Goal: Transaction & Acquisition: Purchase product/service

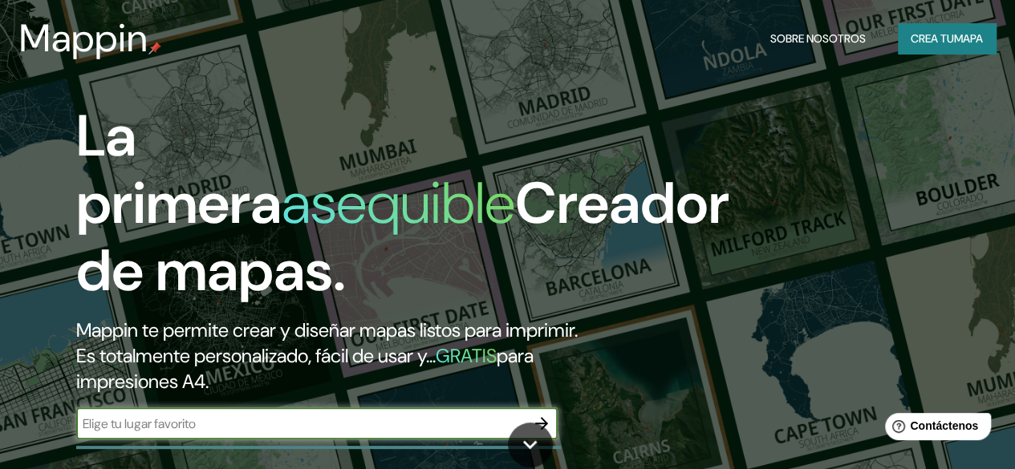
click at [124, 433] on input "text" at bounding box center [300, 424] width 449 height 18
type input "Honda Tolima"
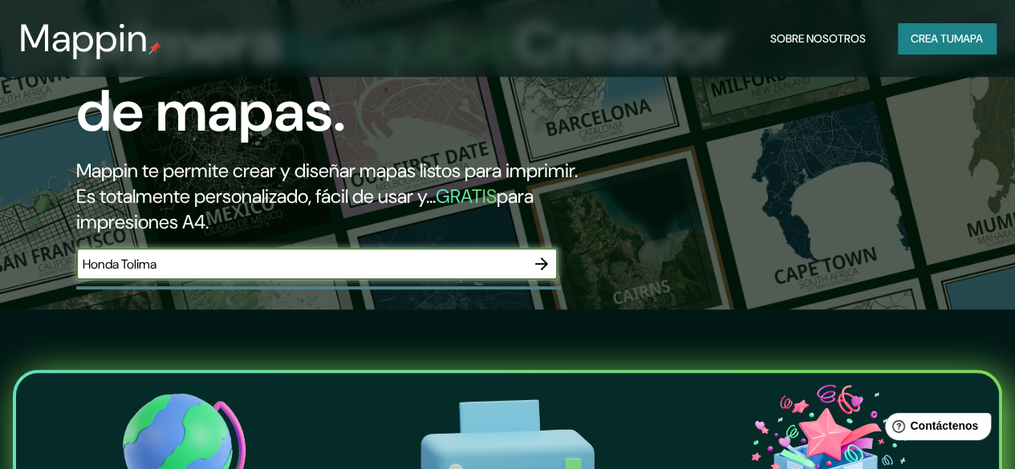
scroll to position [179, 0]
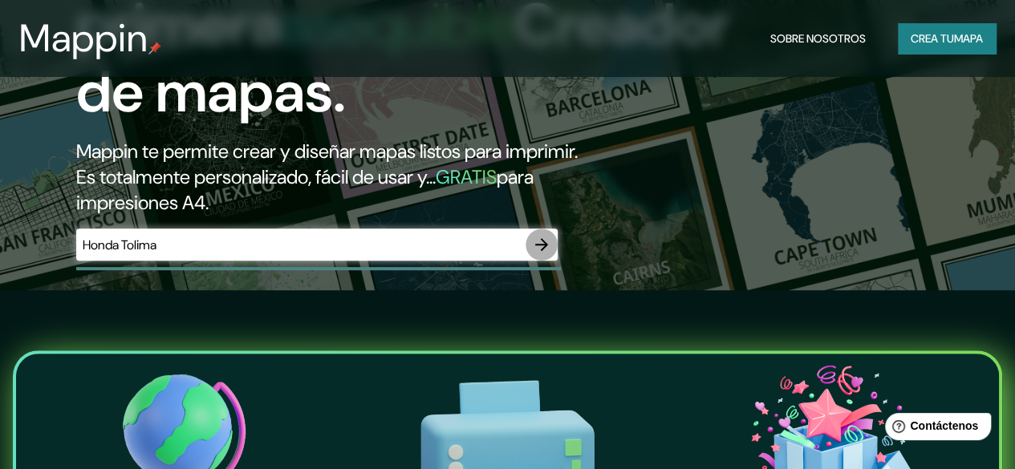
click at [546, 254] on icon "button" at bounding box center [541, 244] width 19 height 19
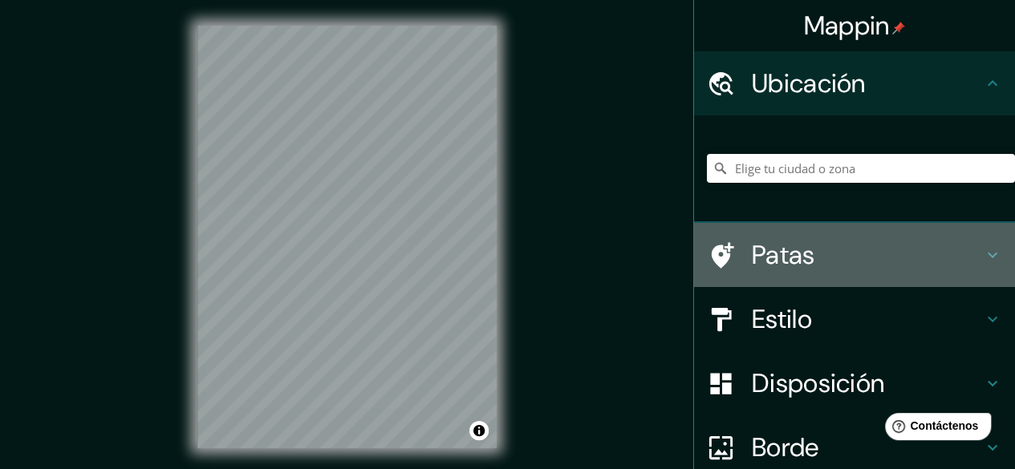
click at [847, 254] on h4 "Patas" at bounding box center [867, 255] width 231 height 32
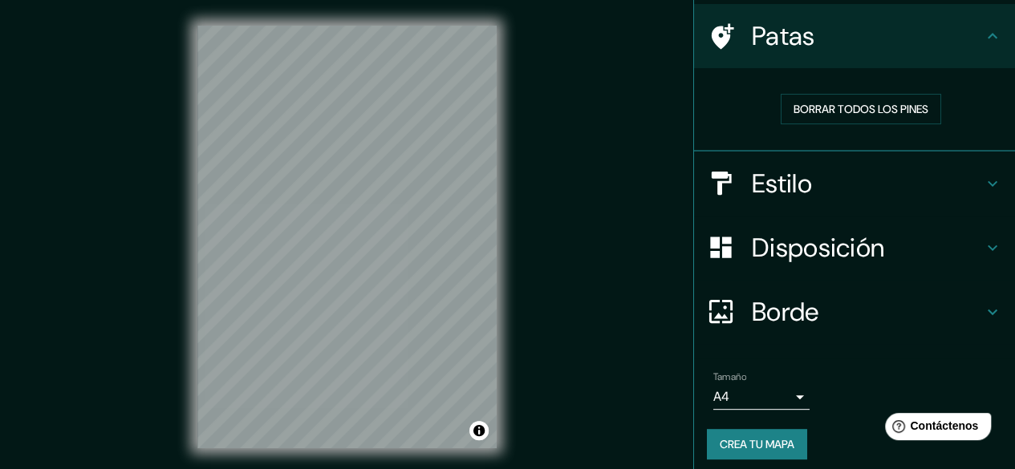
scroll to position [120, 0]
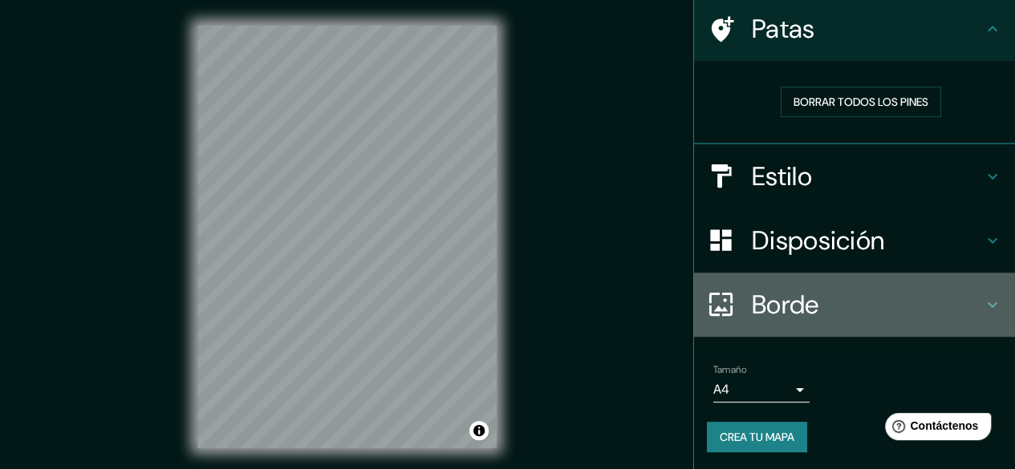
click at [747, 320] on div "Borde" at bounding box center [854, 305] width 321 height 64
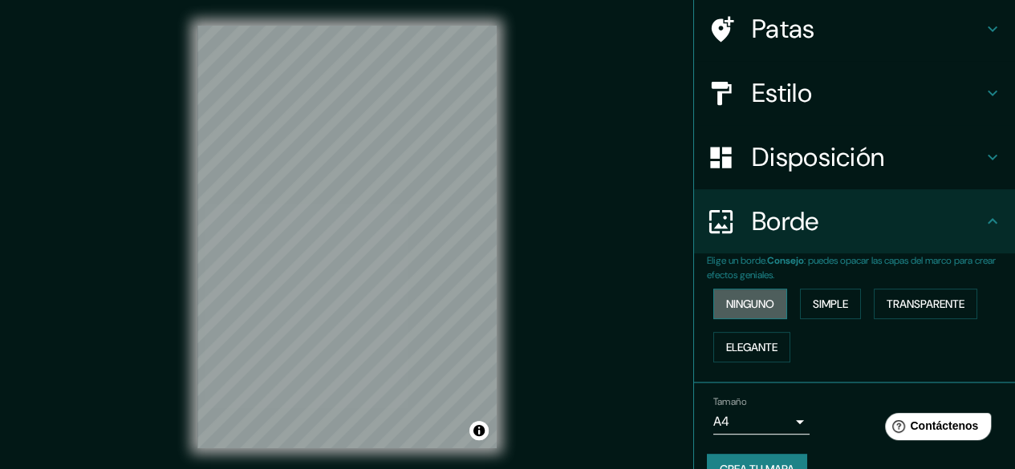
click at [748, 308] on font "Ninguno" at bounding box center [750, 304] width 48 height 14
click at [820, 315] on button "Simple" at bounding box center [830, 304] width 61 height 30
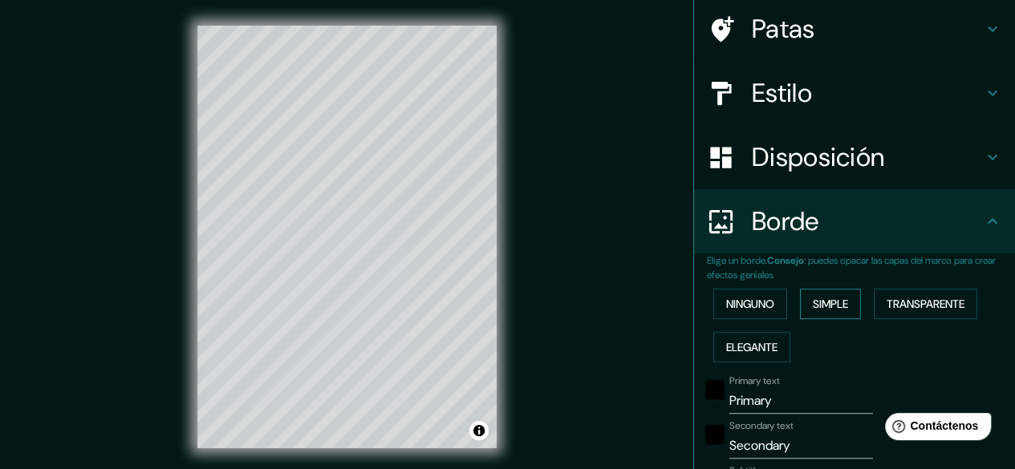
click at [820, 315] on button "Simple" at bounding box center [830, 304] width 61 height 30
type input "149"
type input "30"
click at [923, 300] on font "Transparente" at bounding box center [926, 304] width 78 height 14
click at [769, 352] on font "Elegante" at bounding box center [751, 347] width 51 height 14
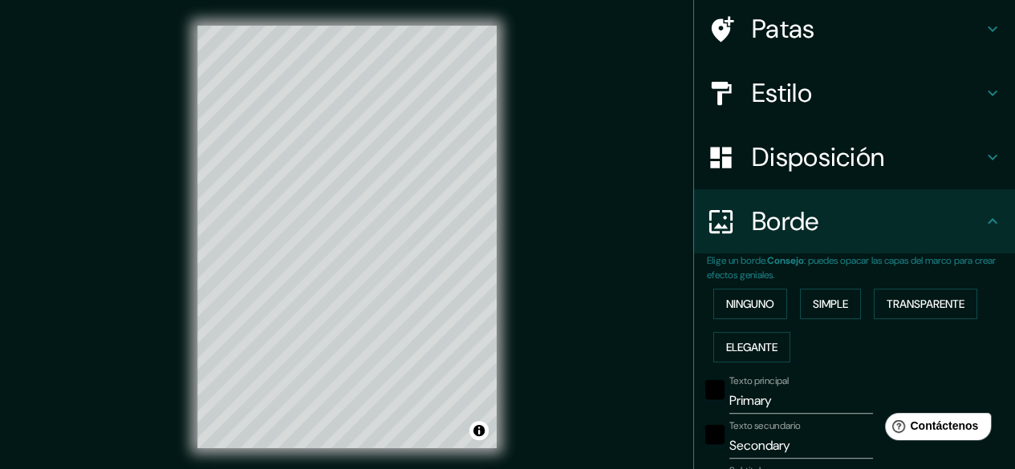
click at [180, 155] on div "© Mapbox © OpenStreetMap Improve this map" at bounding box center [347, 237] width 351 height 474
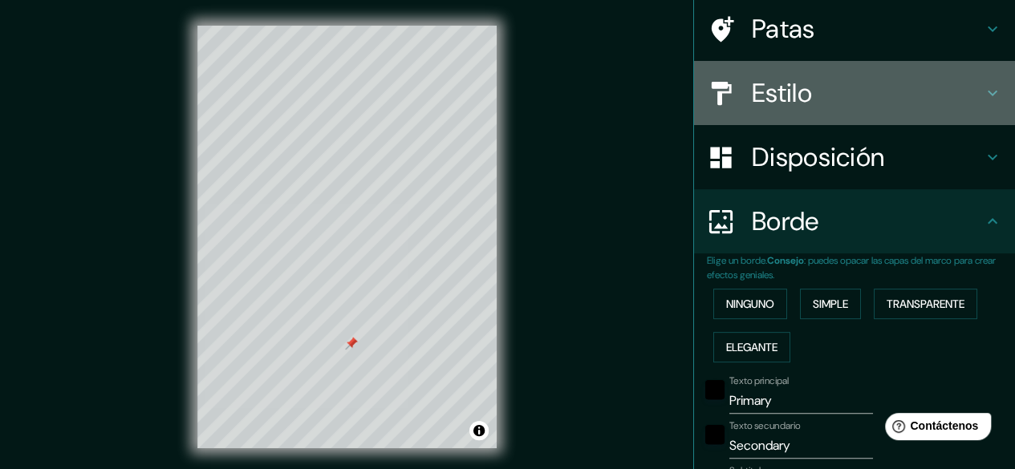
click at [703, 67] on div "Estilo" at bounding box center [854, 93] width 321 height 64
type input "149"
type input "30"
type input "15"
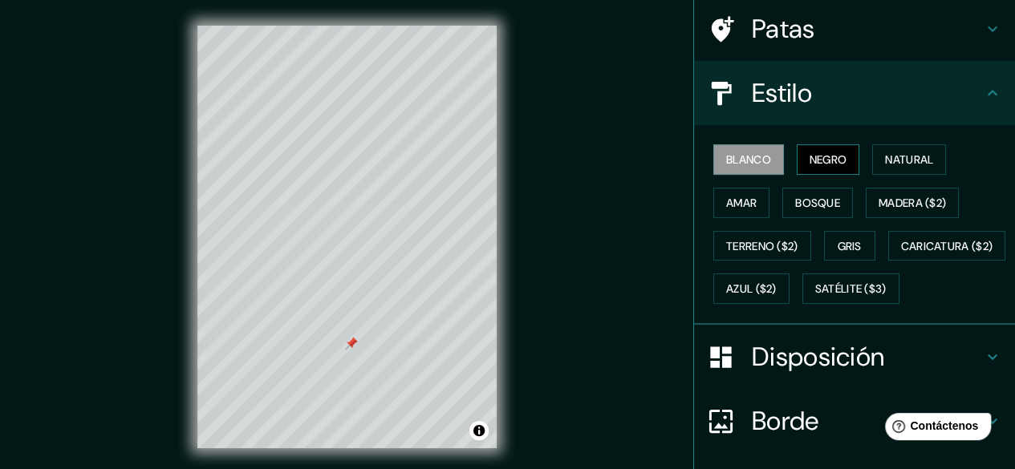
click at [833, 149] on font "Negro" at bounding box center [829, 159] width 38 height 21
click at [857, 166] on div "Blanco Negro Natural Amar Bosque Madera ($2) Terreno ($2) Gris Caricatura ($2) …" at bounding box center [861, 224] width 308 height 173
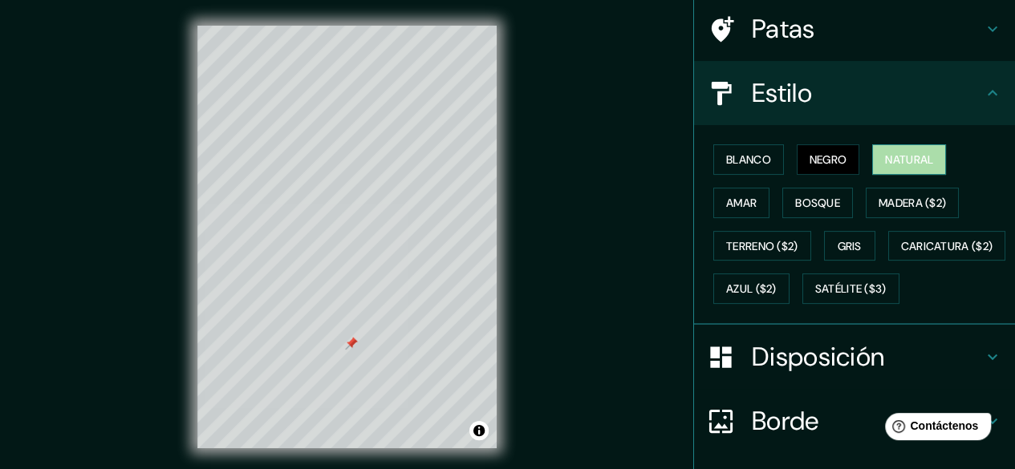
click at [894, 160] on font "Natural" at bounding box center [909, 159] width 48 height 14
click at [815, 225] on div "Blanco Negro Natural Amar Bosque Madera ($2) Terreno ($2) Gris Caricatura ($2) …" at bounding box center [861, 224] width 308 height 173
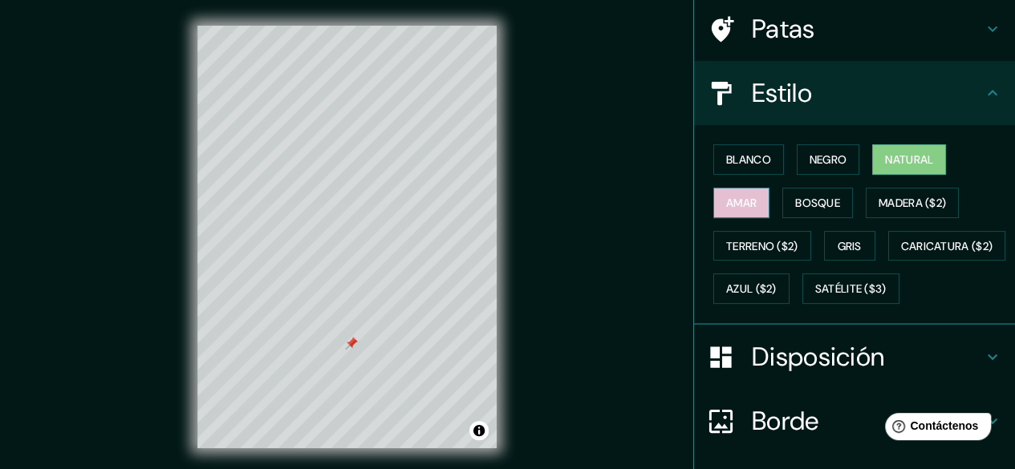
click at [726, 208] on font "Amar" at bounding box center [741, 203] width 30 height 14
click at [764, 210] on div "Blanco Negro Natural Amar Bosque Madera ($2) Terreno ($2) Gris Caricatura ($2) …" at bounding box center [861, 224] width 308 height 173
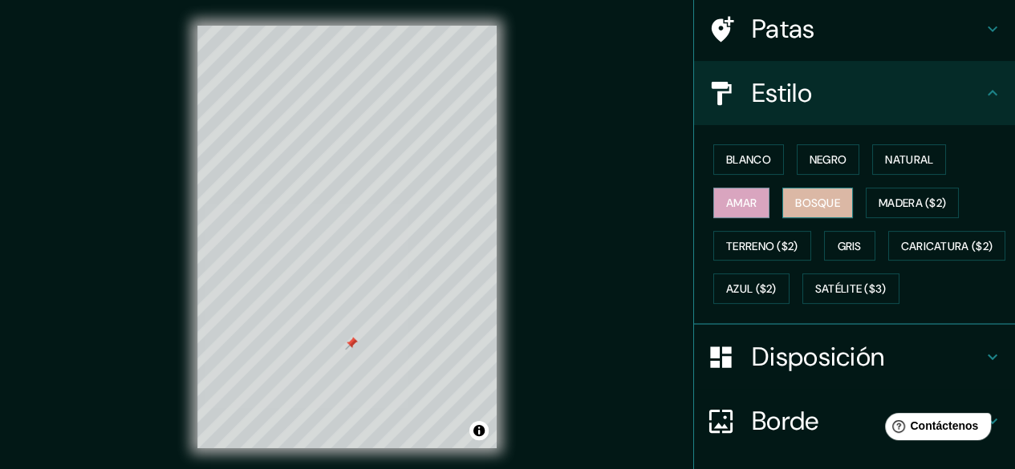
click at [795, 208] on font "Bosque" at bounding box center [817, 203] width 45 height 14
